Goal: Check status: Check status

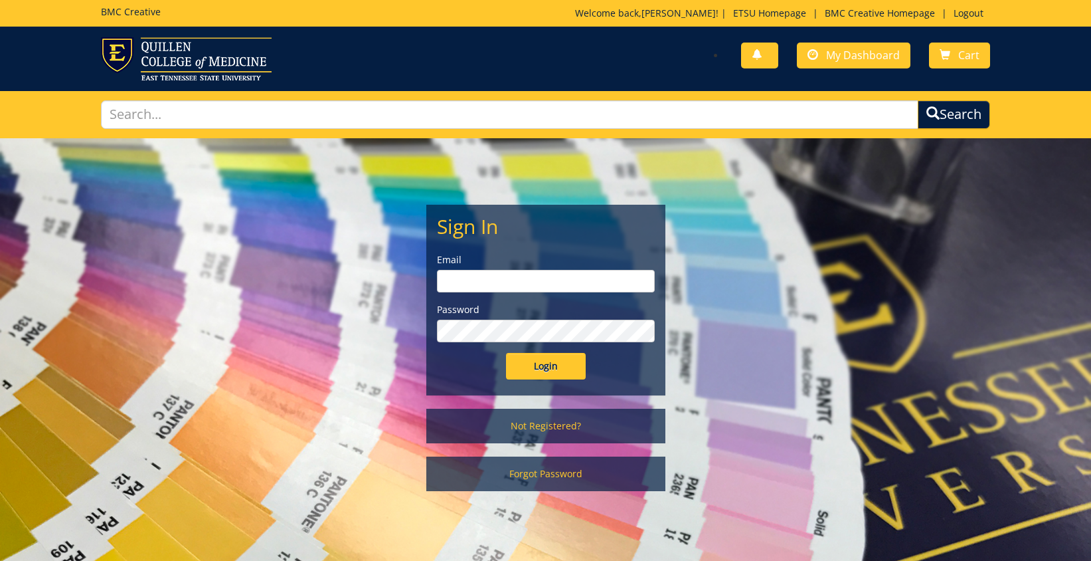
click at [493, 282] on input "email" at bounding box center [546, 281] width 218 height 23
type input "[EMAIL_ADDRESS][DOMAIN_NAME]"
click at [506, 353] on input "Login" at bounding box center [546, 366] width 80 height 27
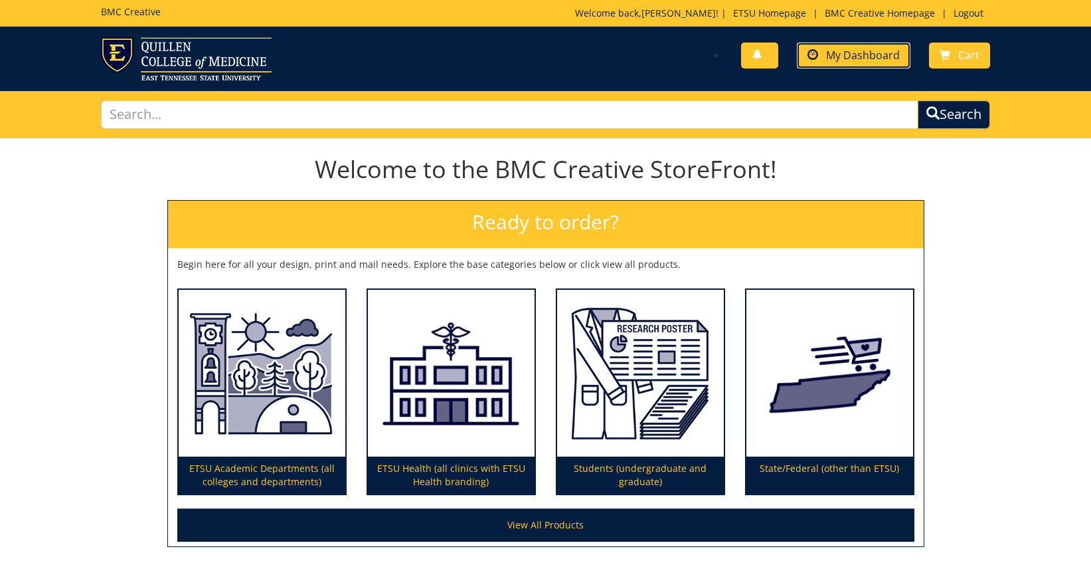
click at [889, 56] on span "My Dashboard" at bounding box center [863, 55] width 74 height 15
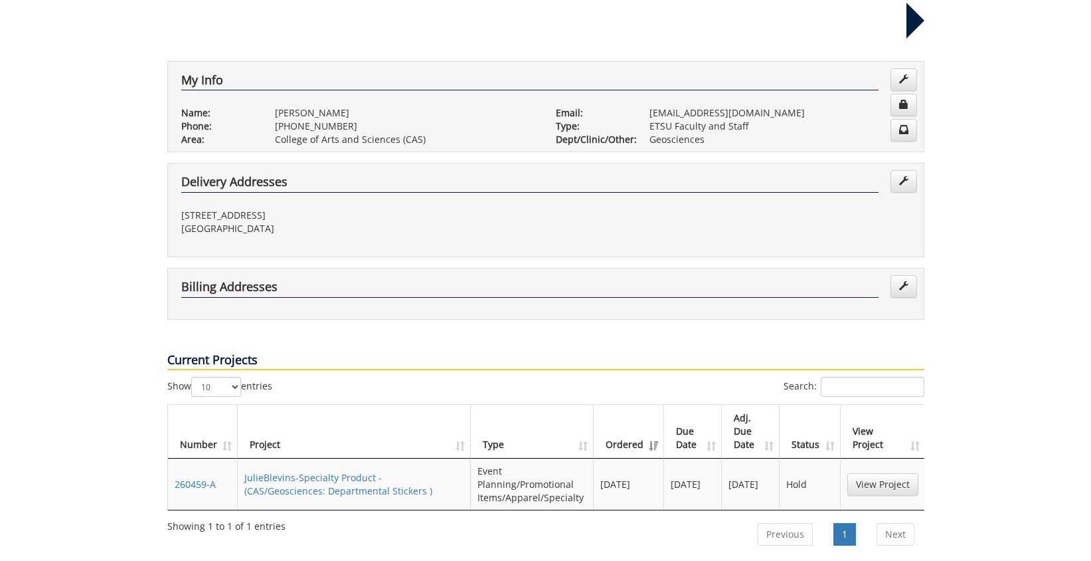
scroll to position [332, 0]
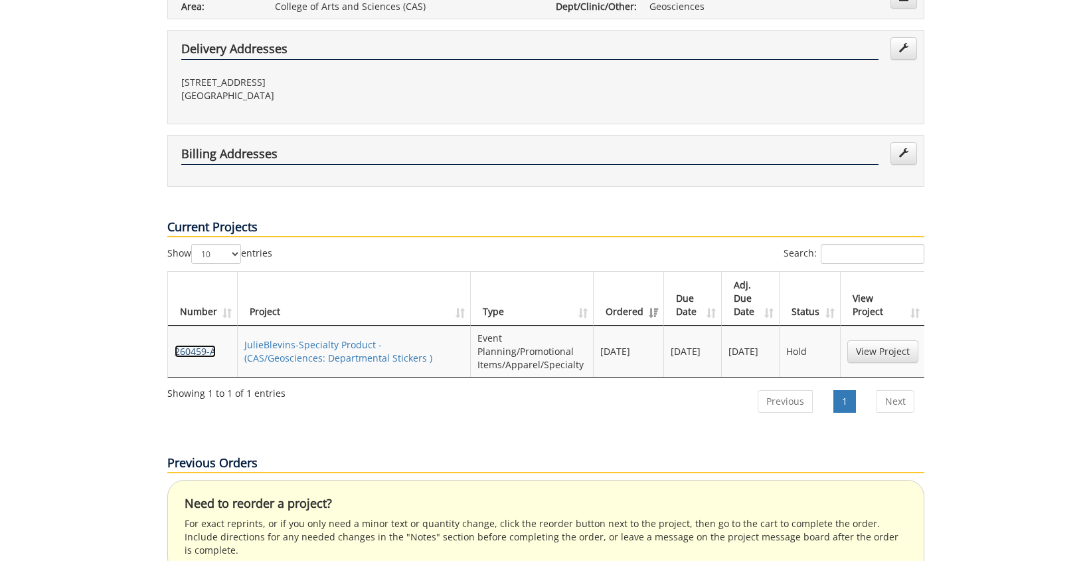
click at [209, 345] on link "260459-A" at bounding box center [195, 351] width 41 height 13
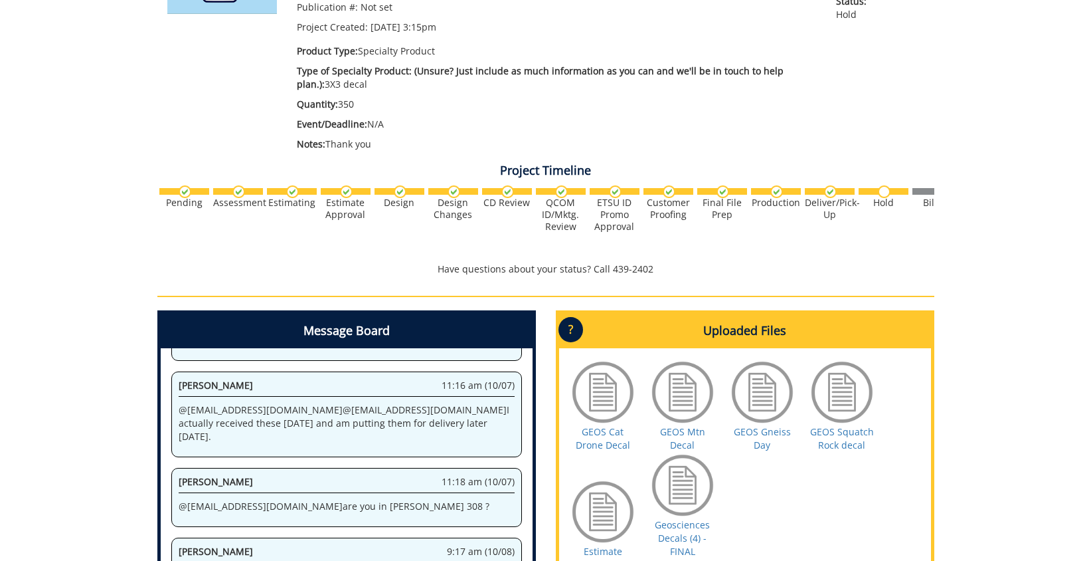
scroll to position [465, 0]
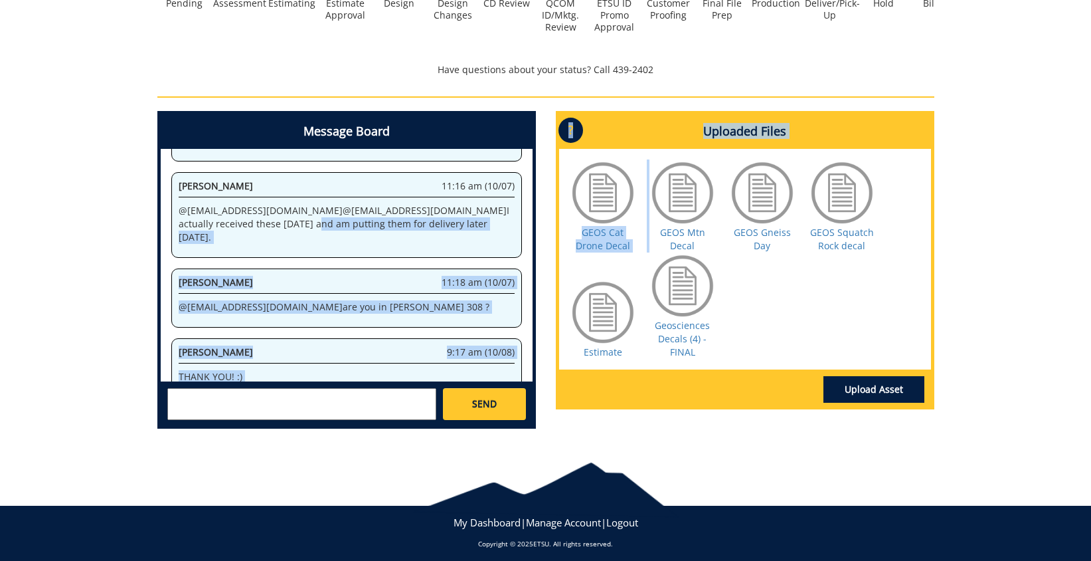
drag, startPoint x: 677, startPoint y: 203, endPoint x: -708, endPoint y: 231, distance: 1385.1
click at [0, 231] on html "BMC Creative Welcome back, Julie ! | ETSU Homepage | BMC Creative Homepage | Lo…" at bounding box center [545, 48] width 1091 height 1026
click at [686, 207] on div at bounding box center [683, 192] width 66 height 66
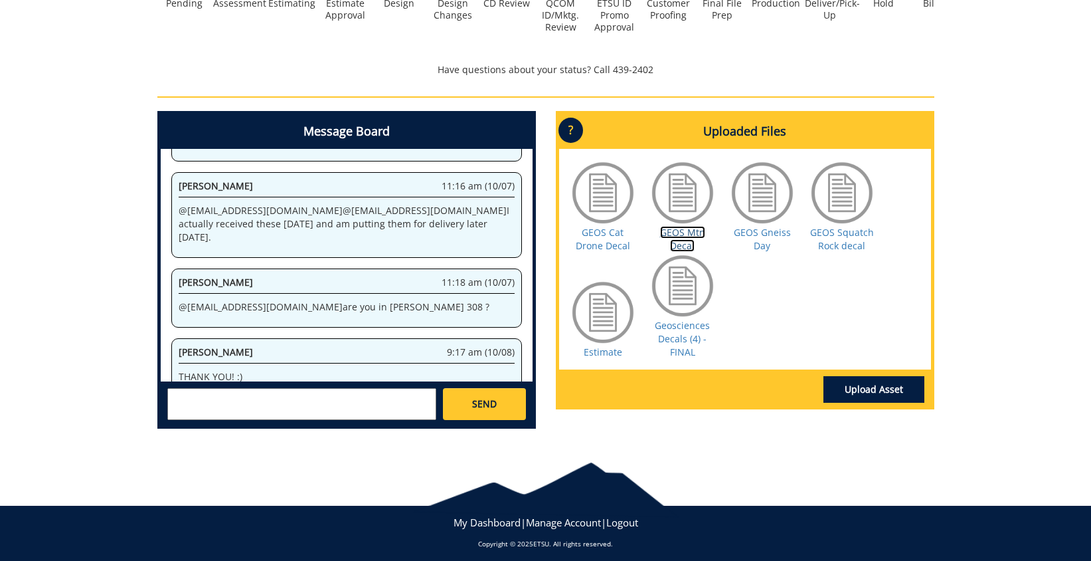
click at [683, 233] on link "GEOS Mtn Decal" at bounding box center [682, 239] width 45 height 26
click at [684, 295] on div at bounding box center [683, 285] width 66 height 66
click at [683, 331] on link "Geosciences Decals (4) - FINAL" at bounding box center [682, 338] width 55 height 39
click at [679, 239] on link "GEOS Mtn Decal" at bounding box center [682, 239] width 45 height 26
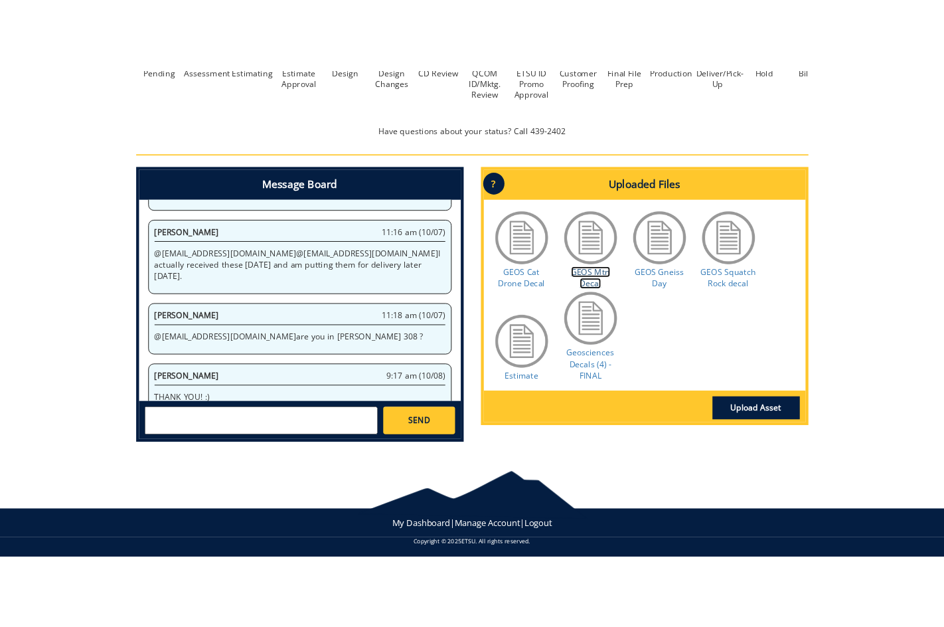
scroll to position [406, 0]
